Goal: Information Seeking & Learning: Learn about a topic

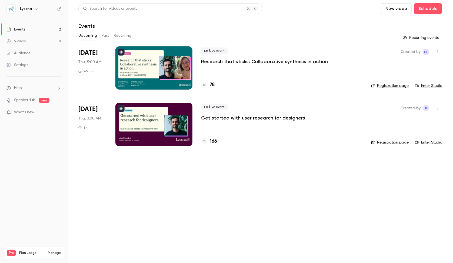
click at [106, 34] on button "Past" at bounding box center [105, 35] width 8 height 9
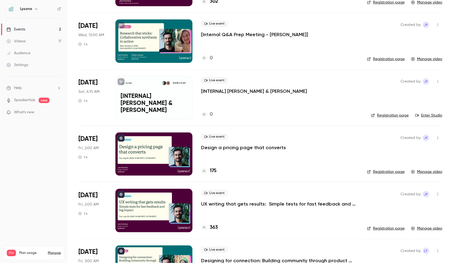
scroll to position [109, 0]
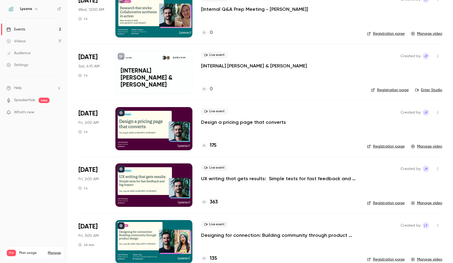
click at [226, 122] on p "Design a pricing page that converts" at bounding box center [243, 122] width 85 height 6
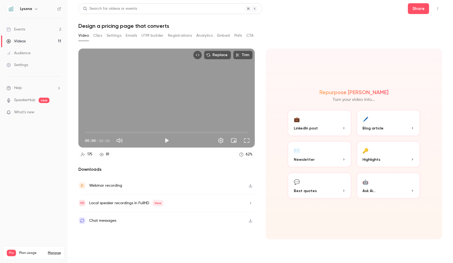
click at [175, 34] on button "Registrations" at bounding box center [180, 35] width 24 height 9
